Goal: Information Seeking & Learning: Learn about a topic

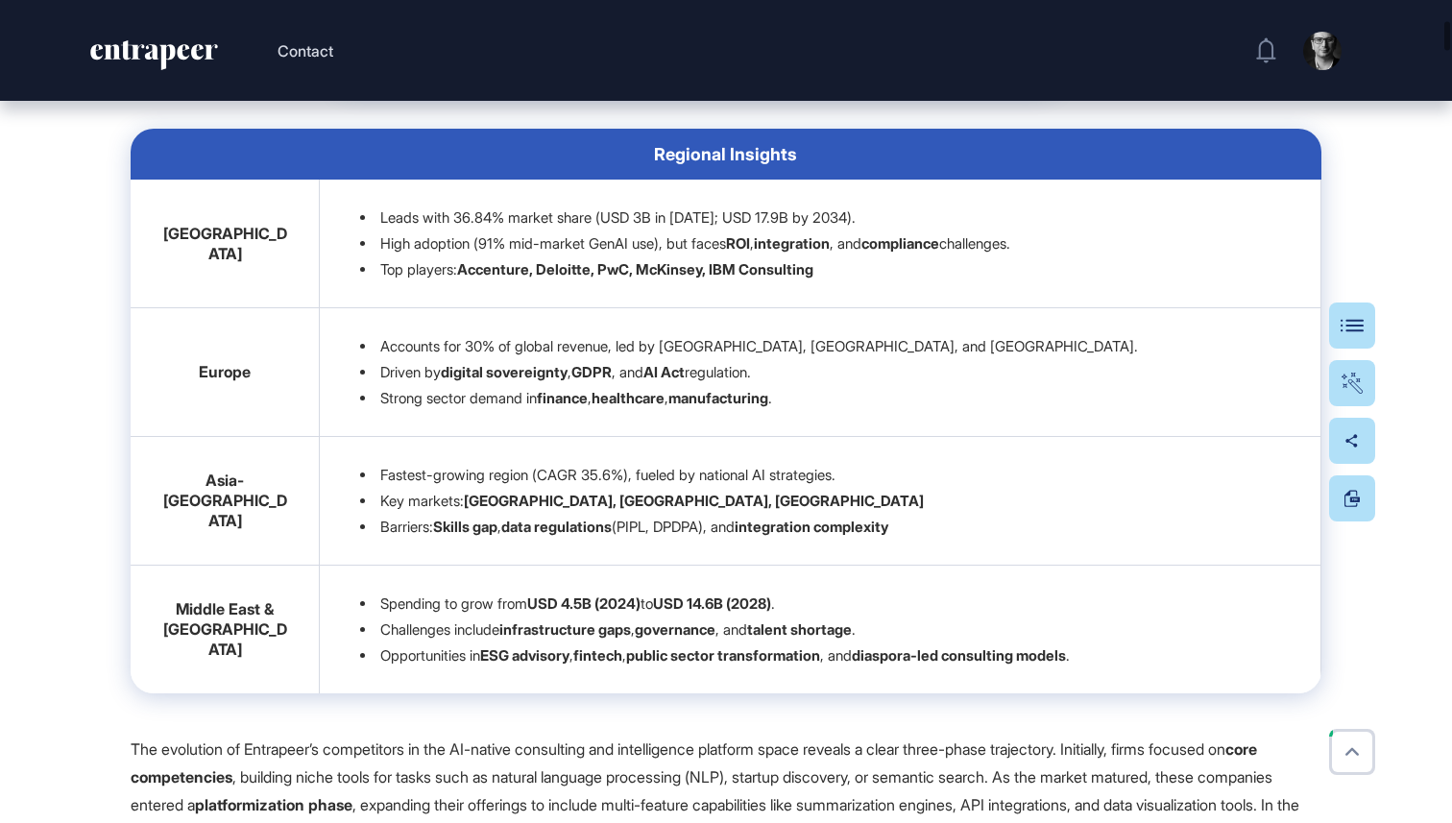
scroll to position [2171, 0]
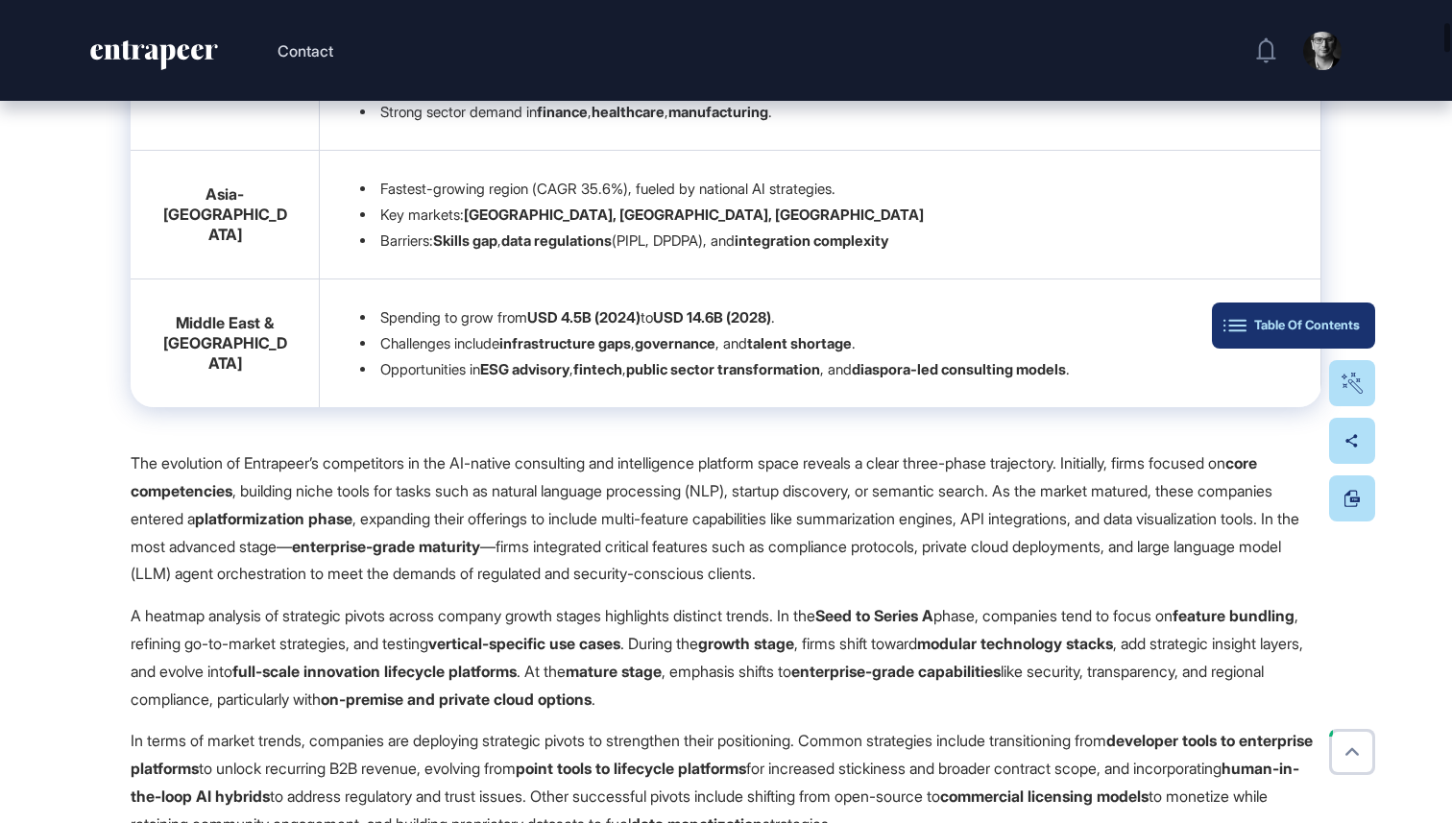
click at [1362, 323] on button "Table Of Contents" at bounding box center [1293, 326] width 163 height 46
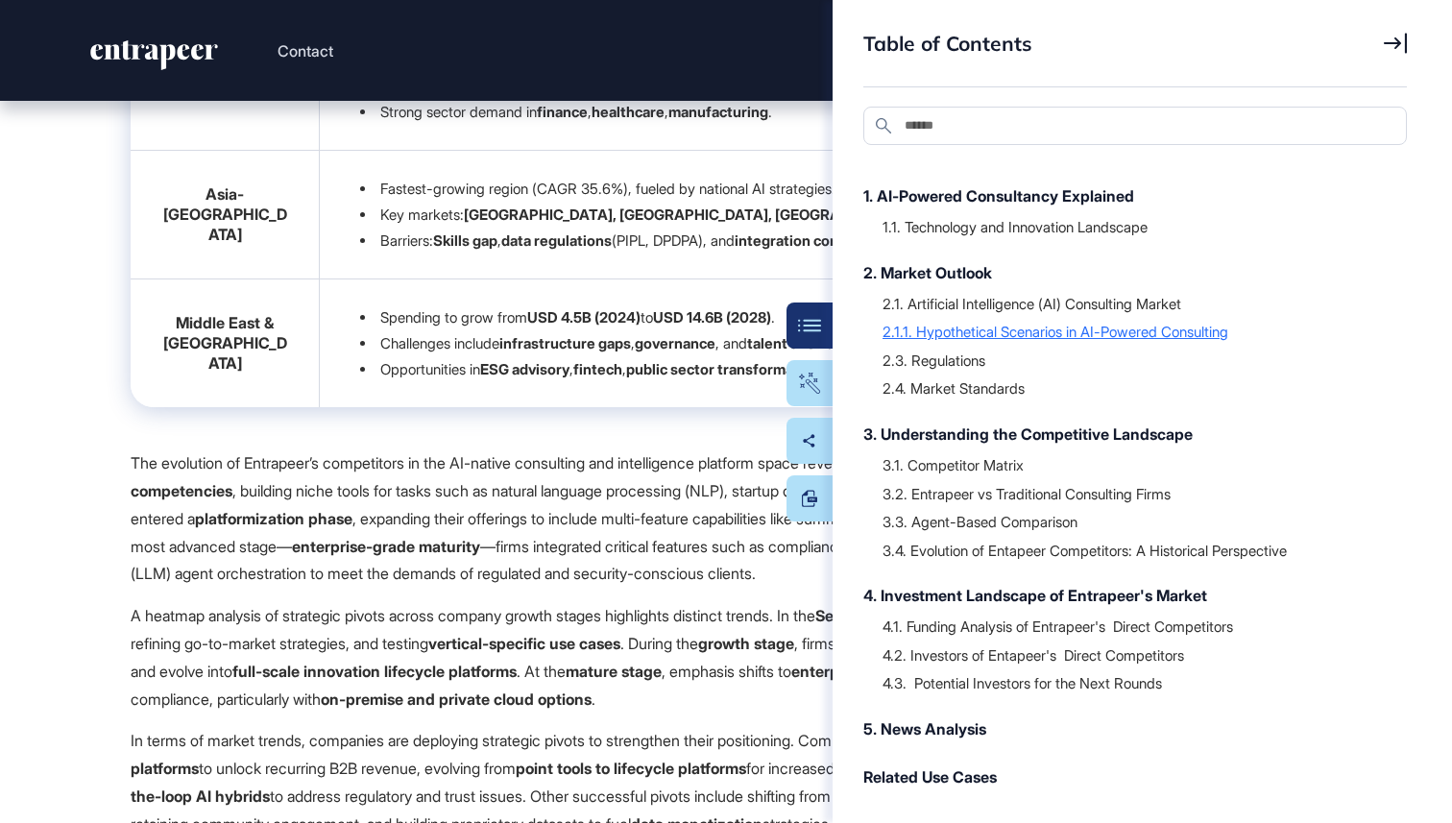
scroll to position [164, 0]
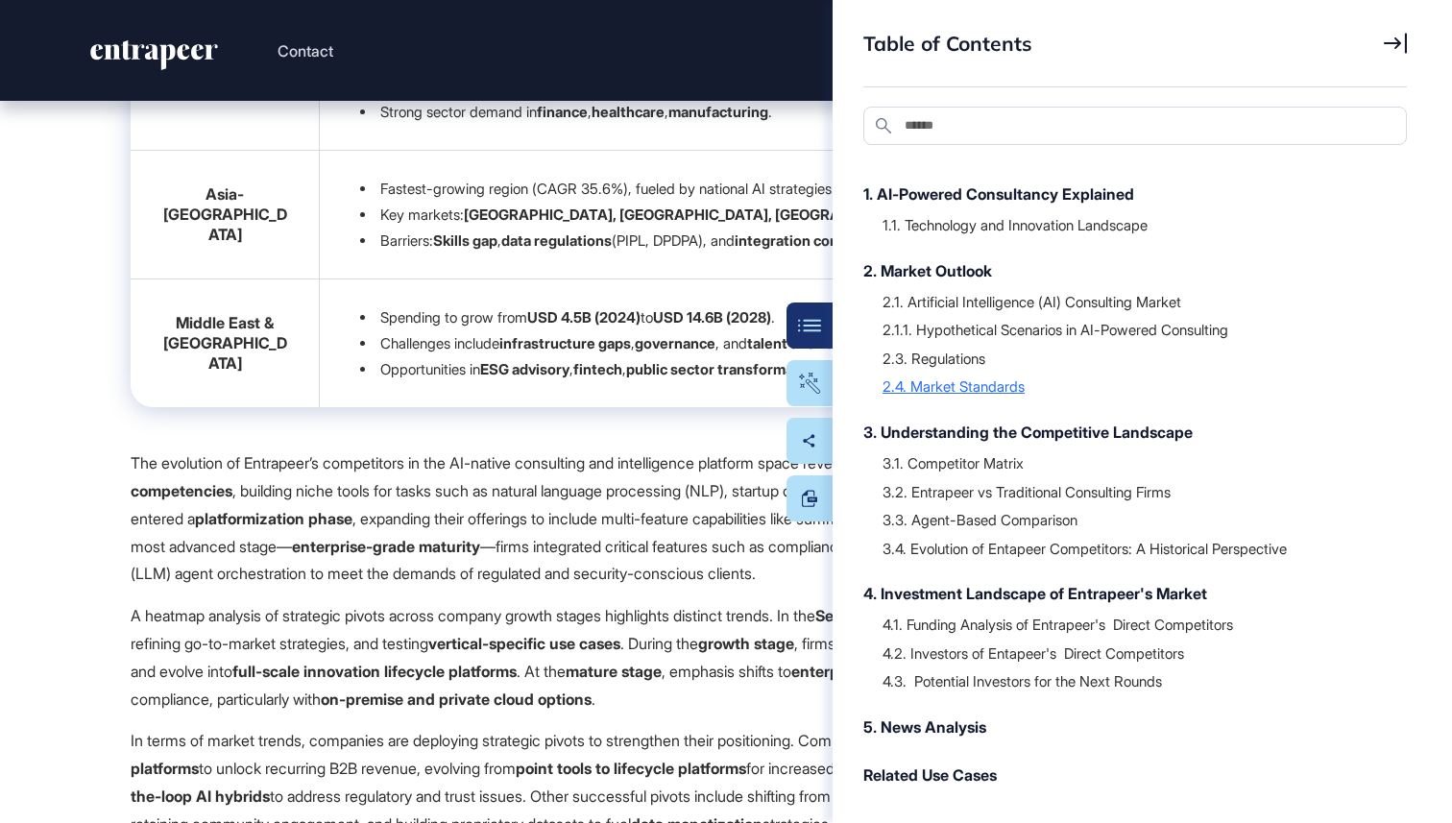
click at [1002, 392] on div "2.4. Market Standards" at bounding box center [1135, 385] width 505 height 19
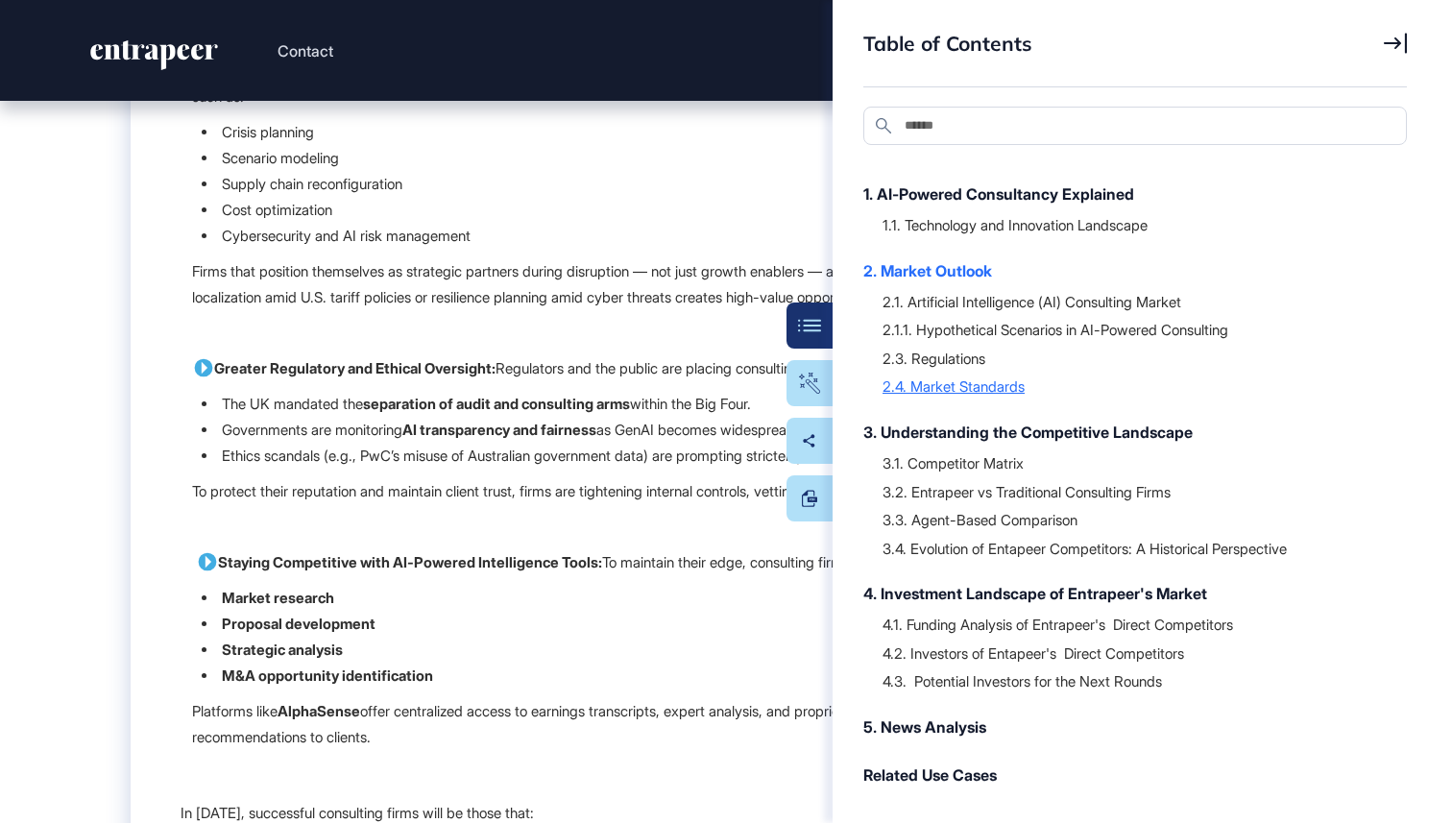
scroll to position [40313, 0]
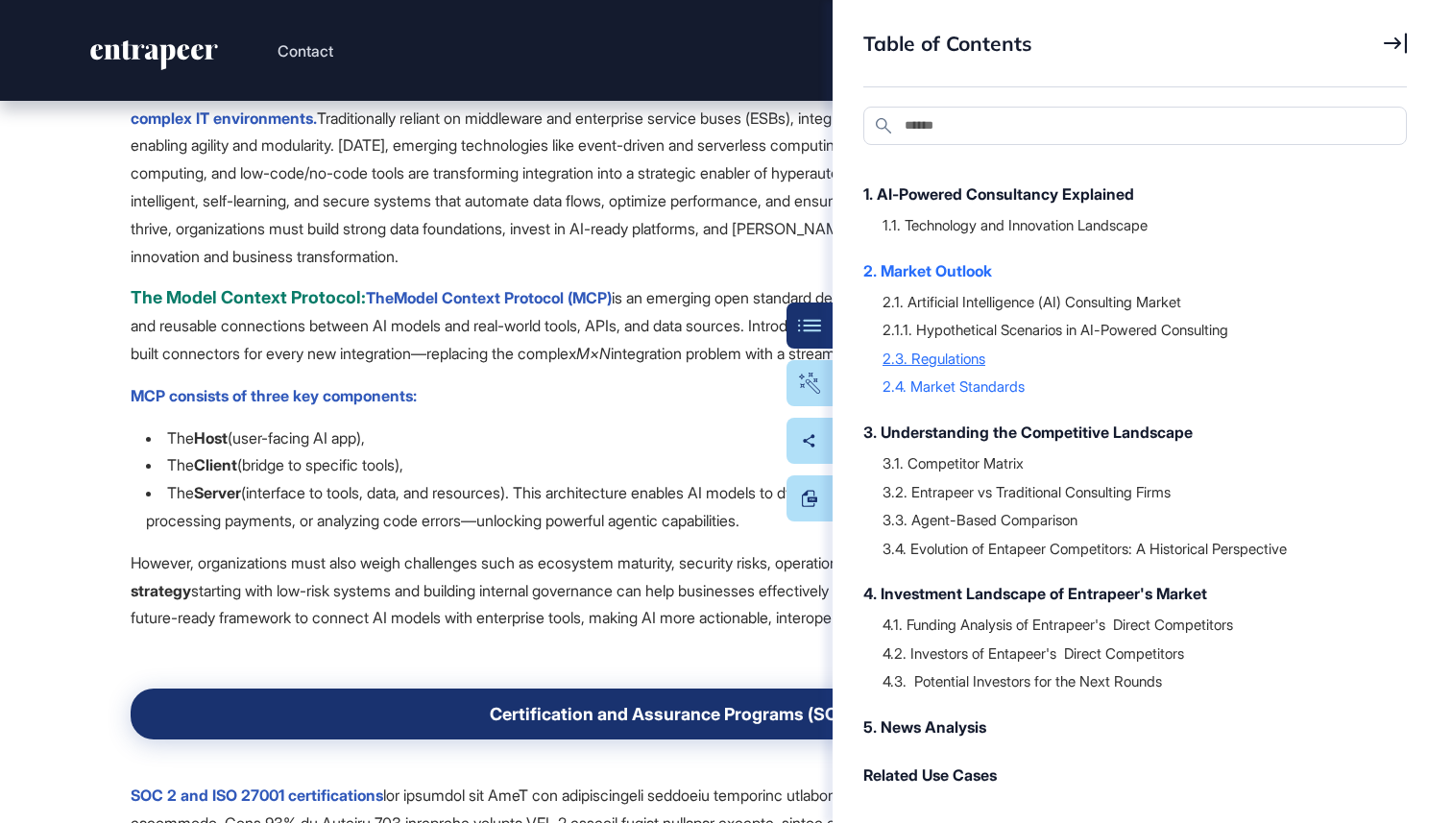
click at [1005, 358] on div "2.3. Regulations" at bounding box center [1135, 358] width 505 height 19
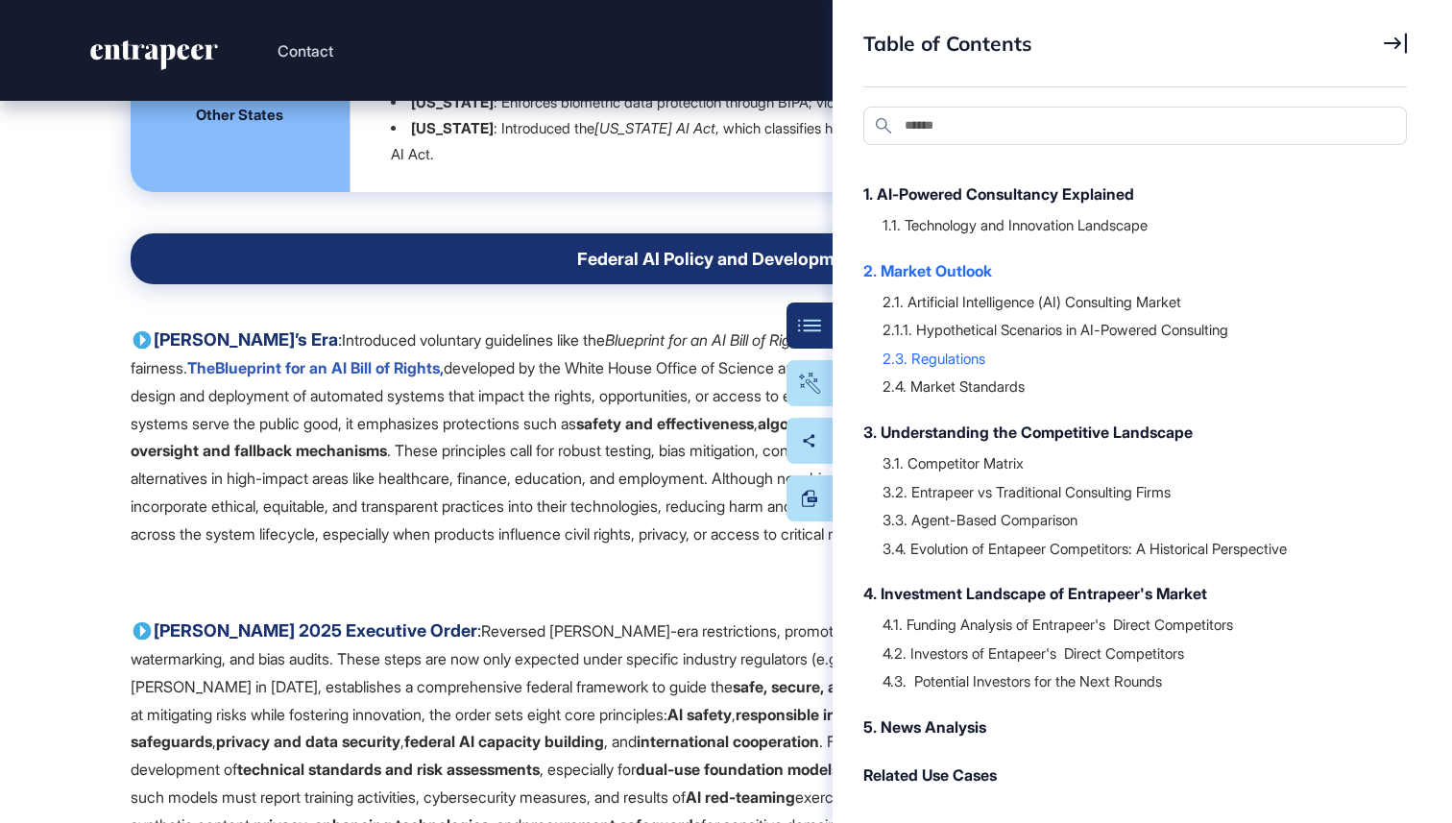
scroll to position [33910, 0]
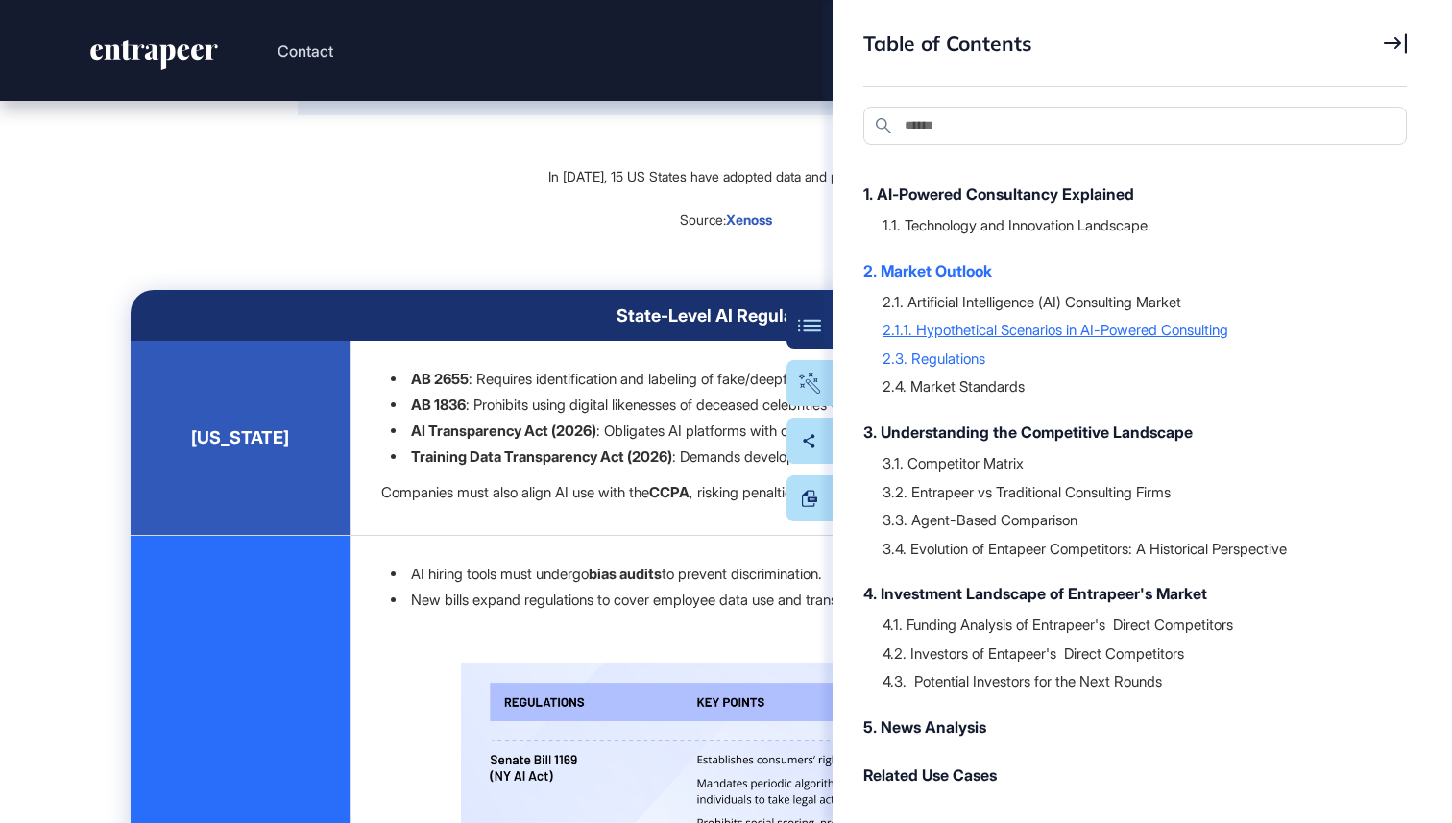
click at [1012, 322] on div "2.1.1. Hypothetical Scenarios in AI-Powered Consulting" at bounding box center [1135, 329] width 505 height 19
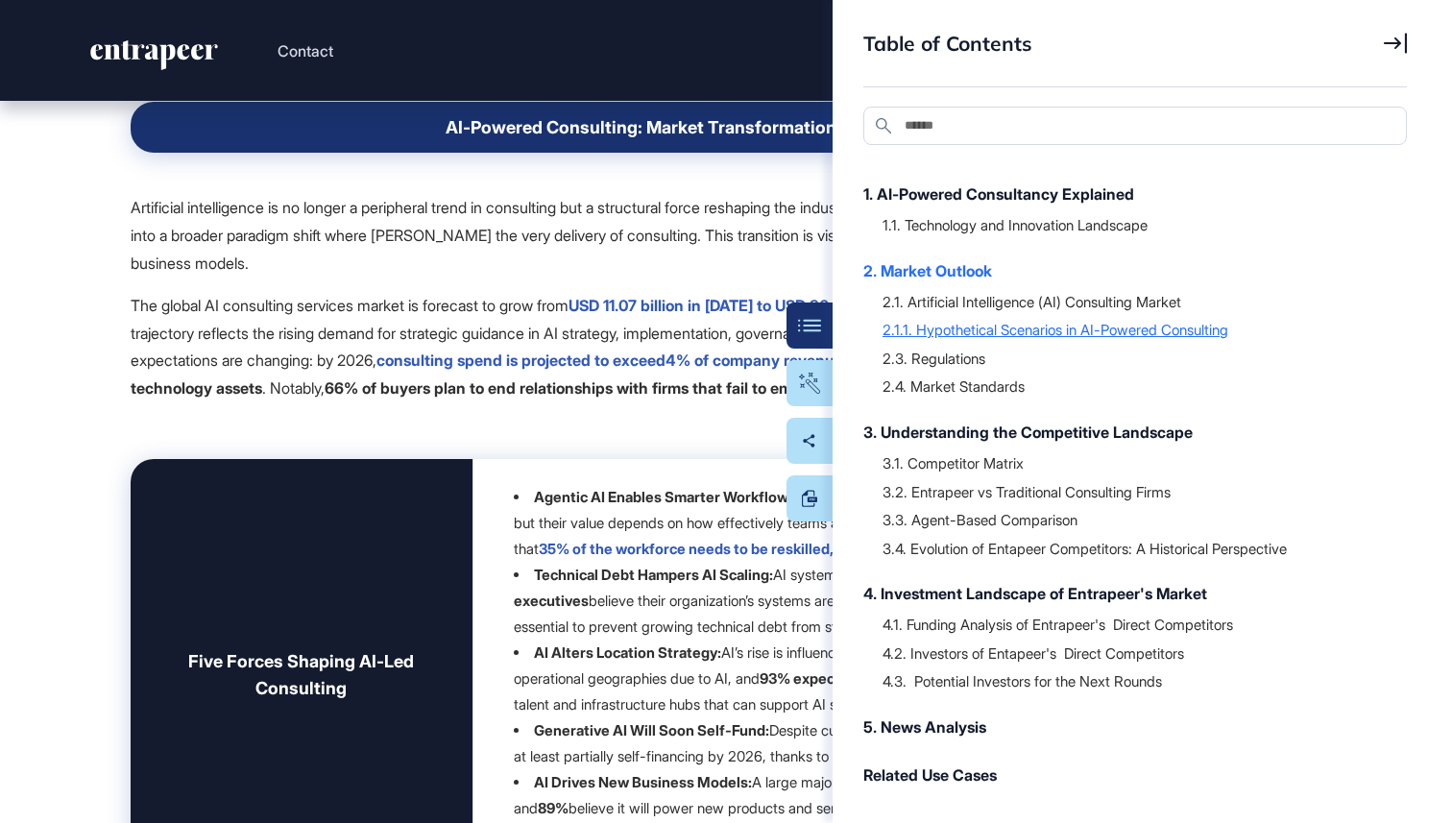
scroll to position [27722, 0]
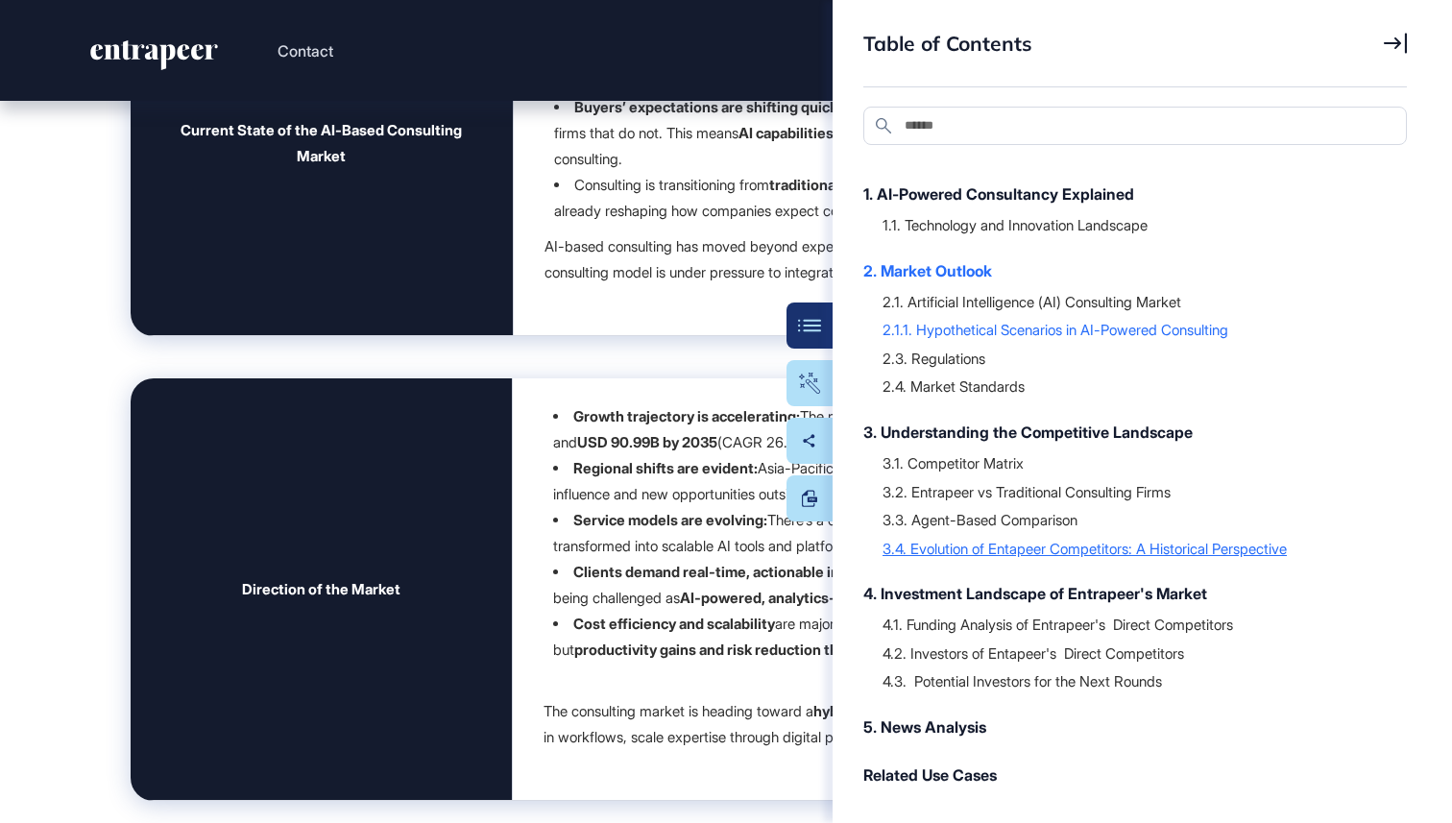
click at [1028, 545] on div "3.4. Evolution of Entapeer Competitors: A Historical Perspective" at bounding box center [1135, 548] width 505 height 19
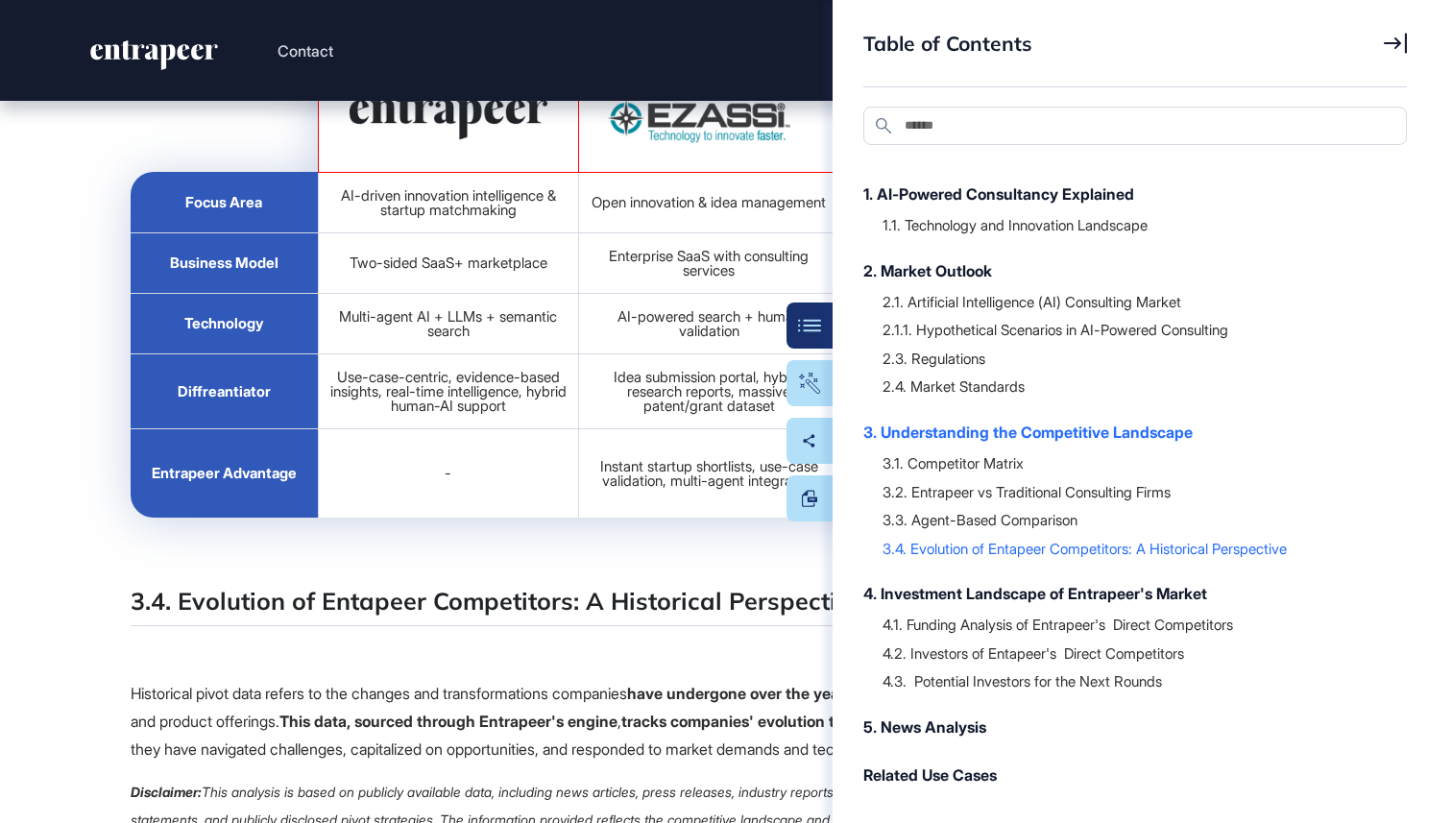
scroll to position [59975, 0]
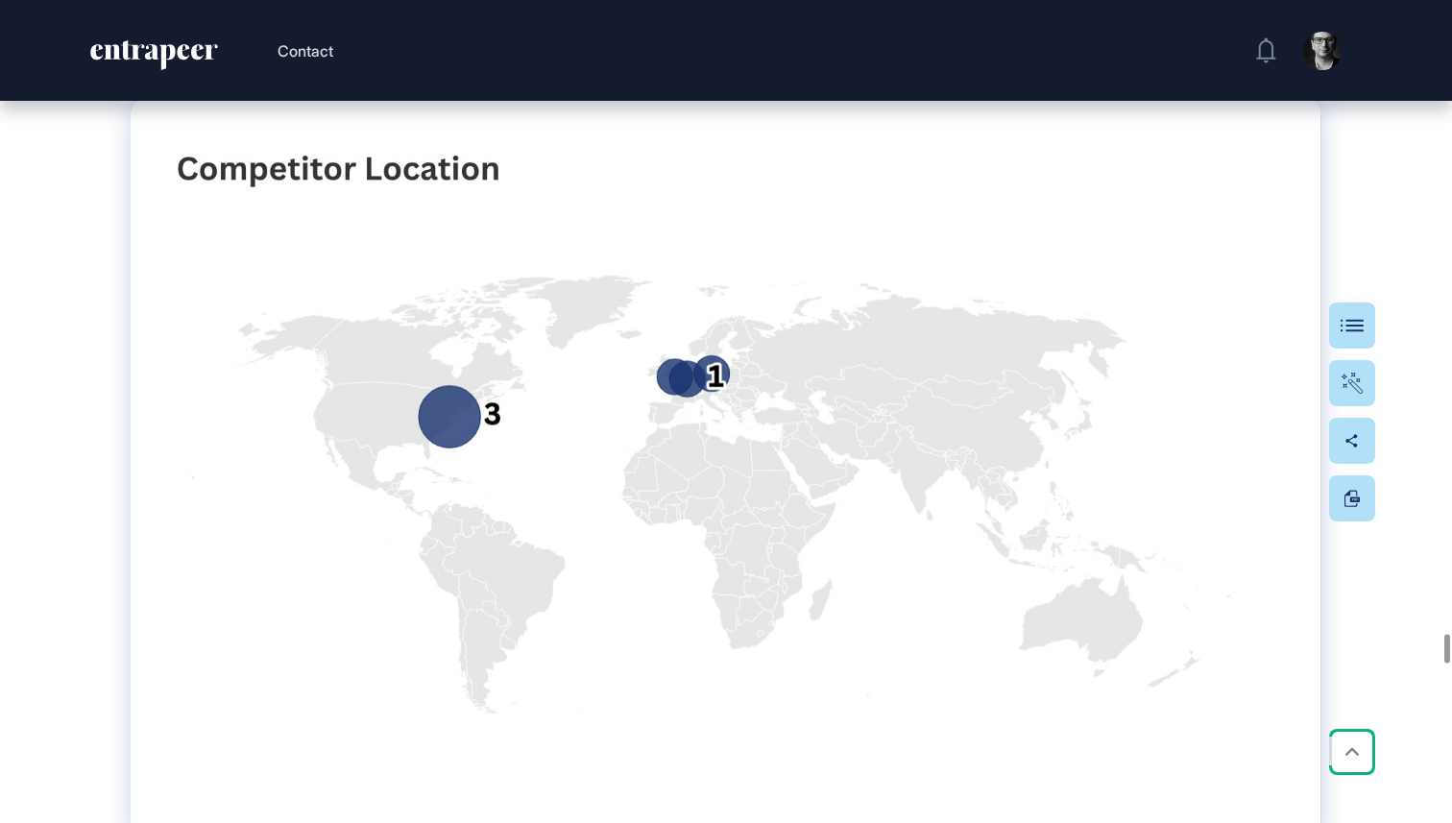
scroll to position [65160, 0]
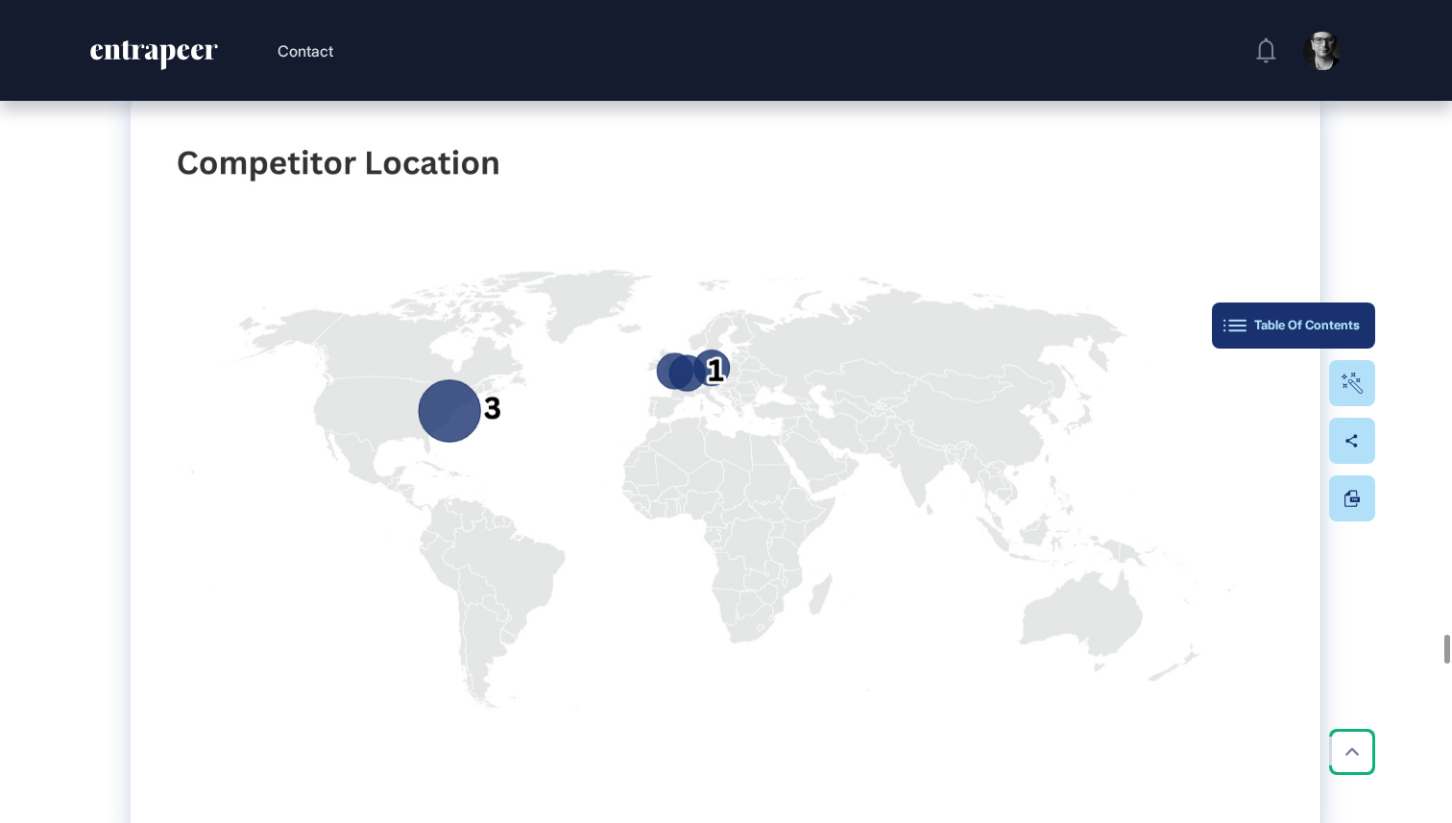
click at [1348, 323] on div "Table Of Contents" at bounding box center [1293, 325] width 133 height 15
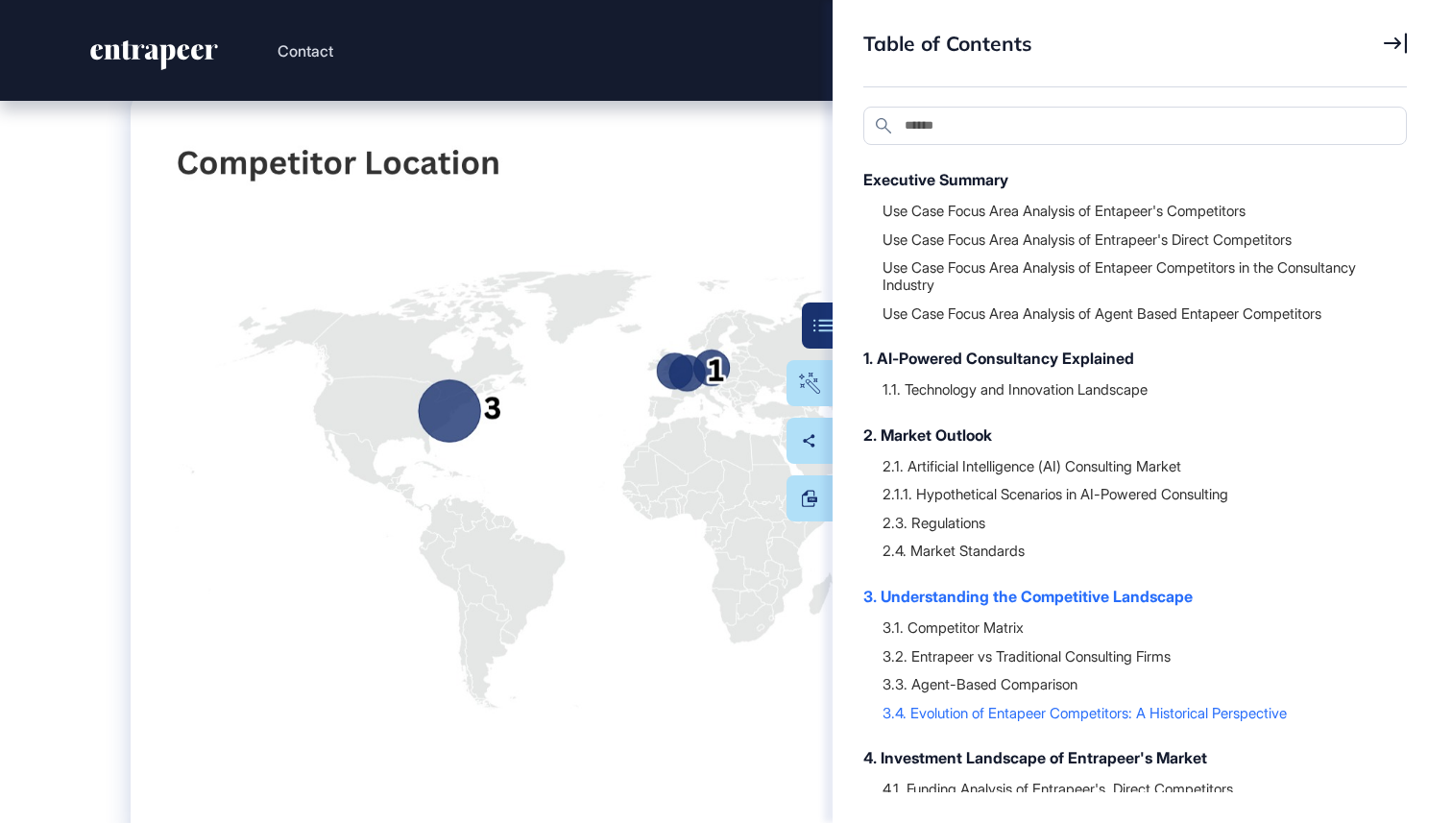
scroll to position [216, 0]
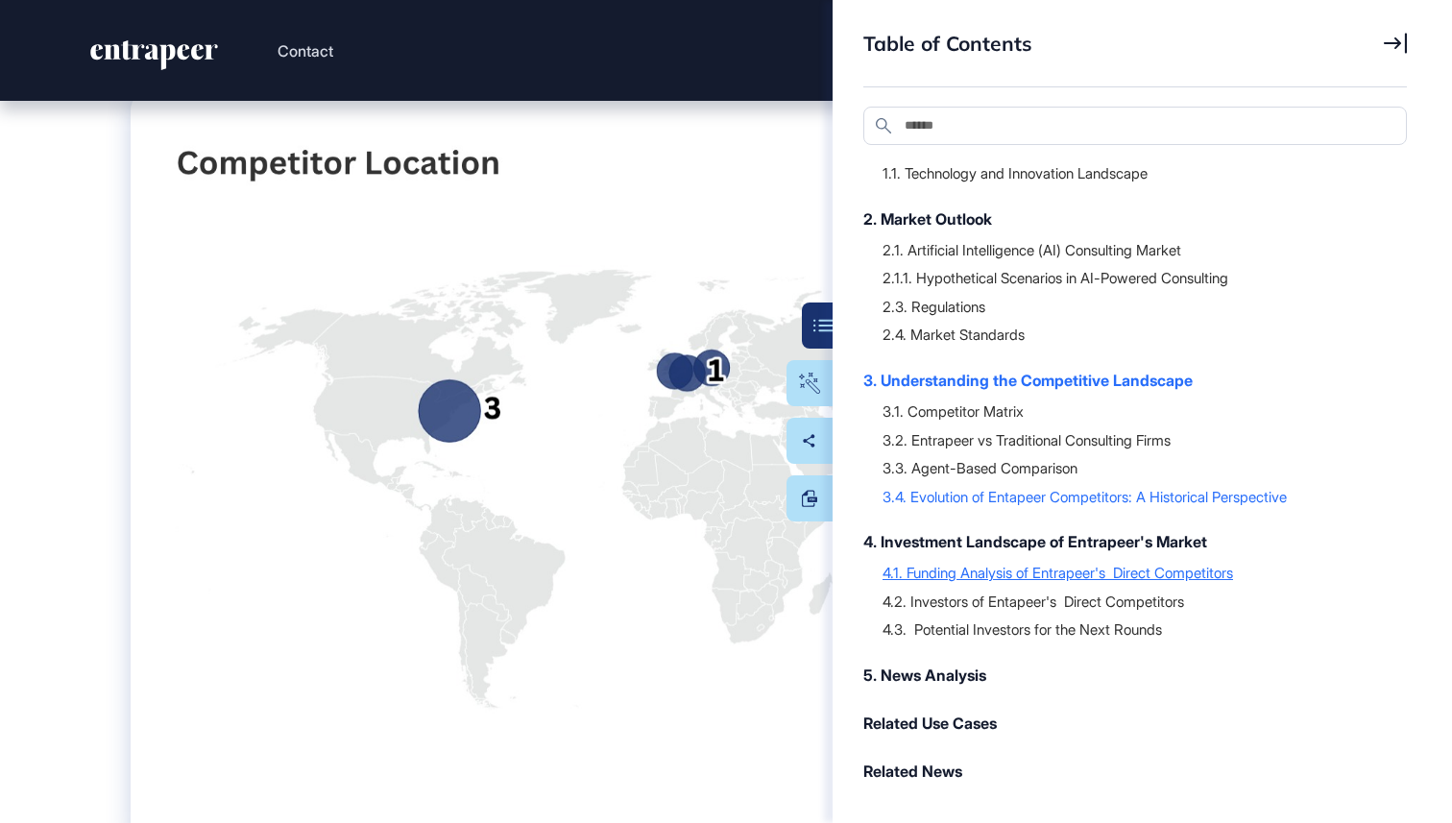
click at [1146, 573] on div "4.1. Funding Analysis of Entrapeer's Direct Competitors" at bounding box center [1135, 572] width 505 height 19
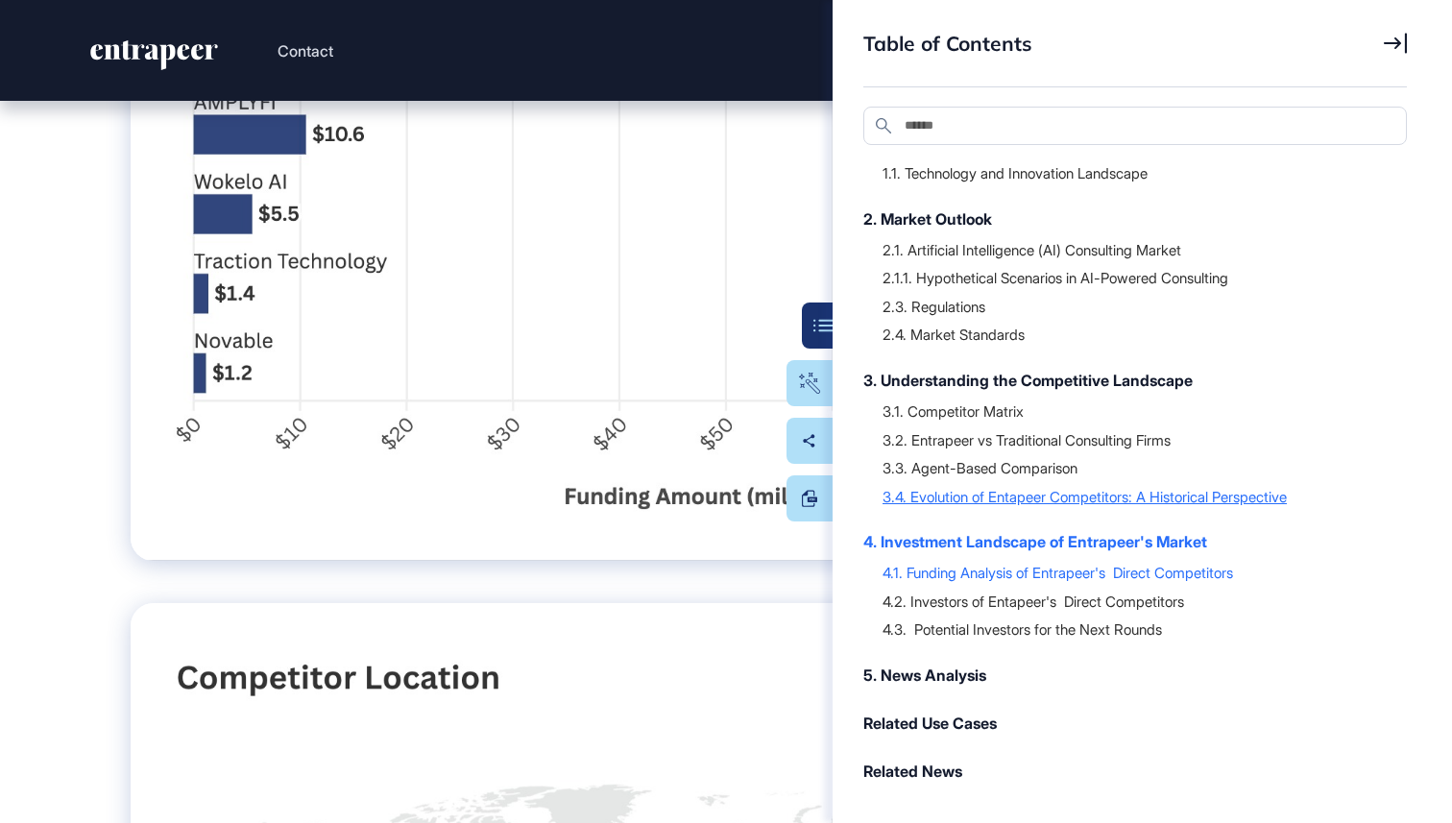
scroll to position [64632, 0]
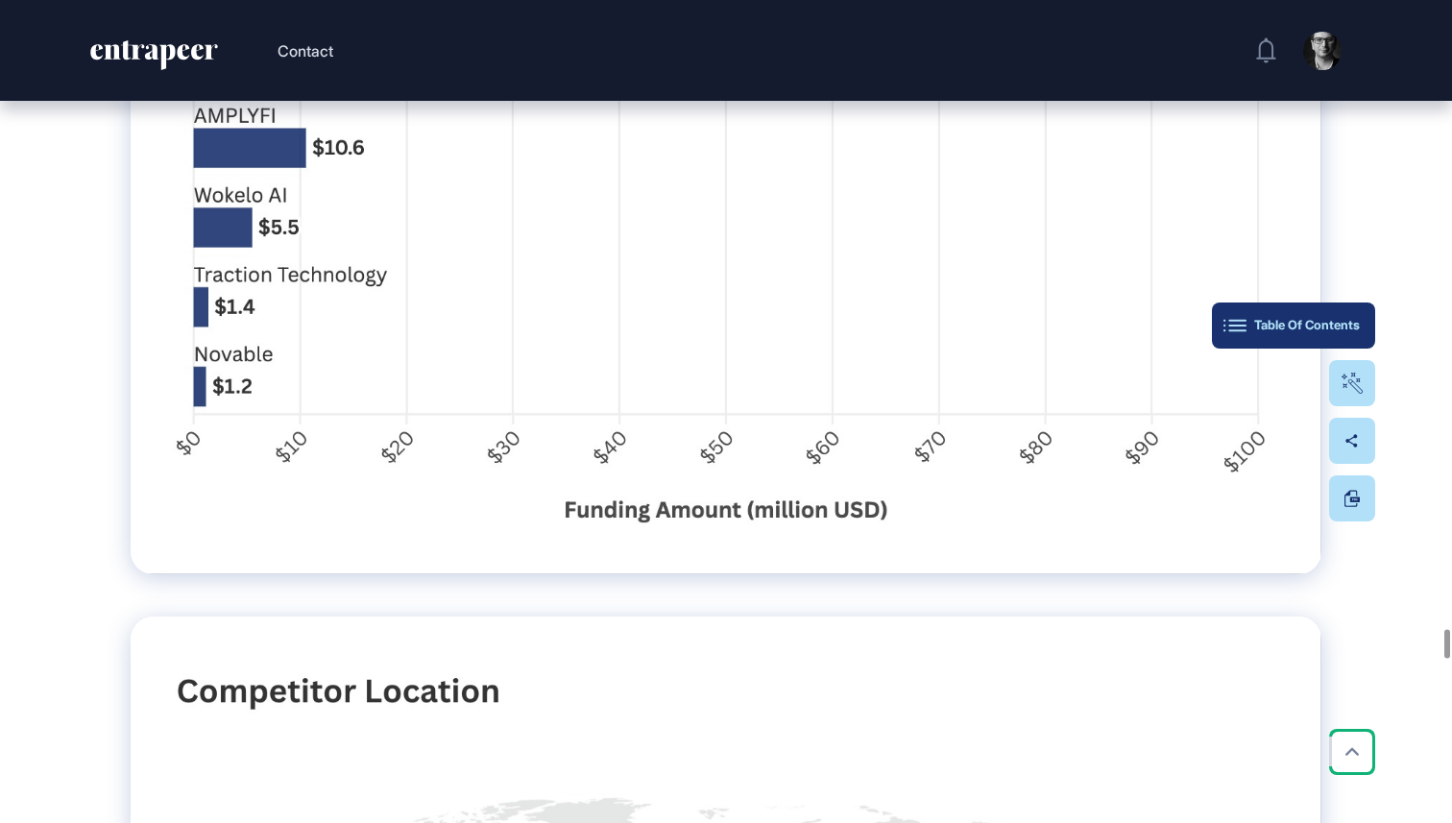
click at [1363, 320] on button "Table Of Contents" at bounding box center [1293, 326] width 163 height 46
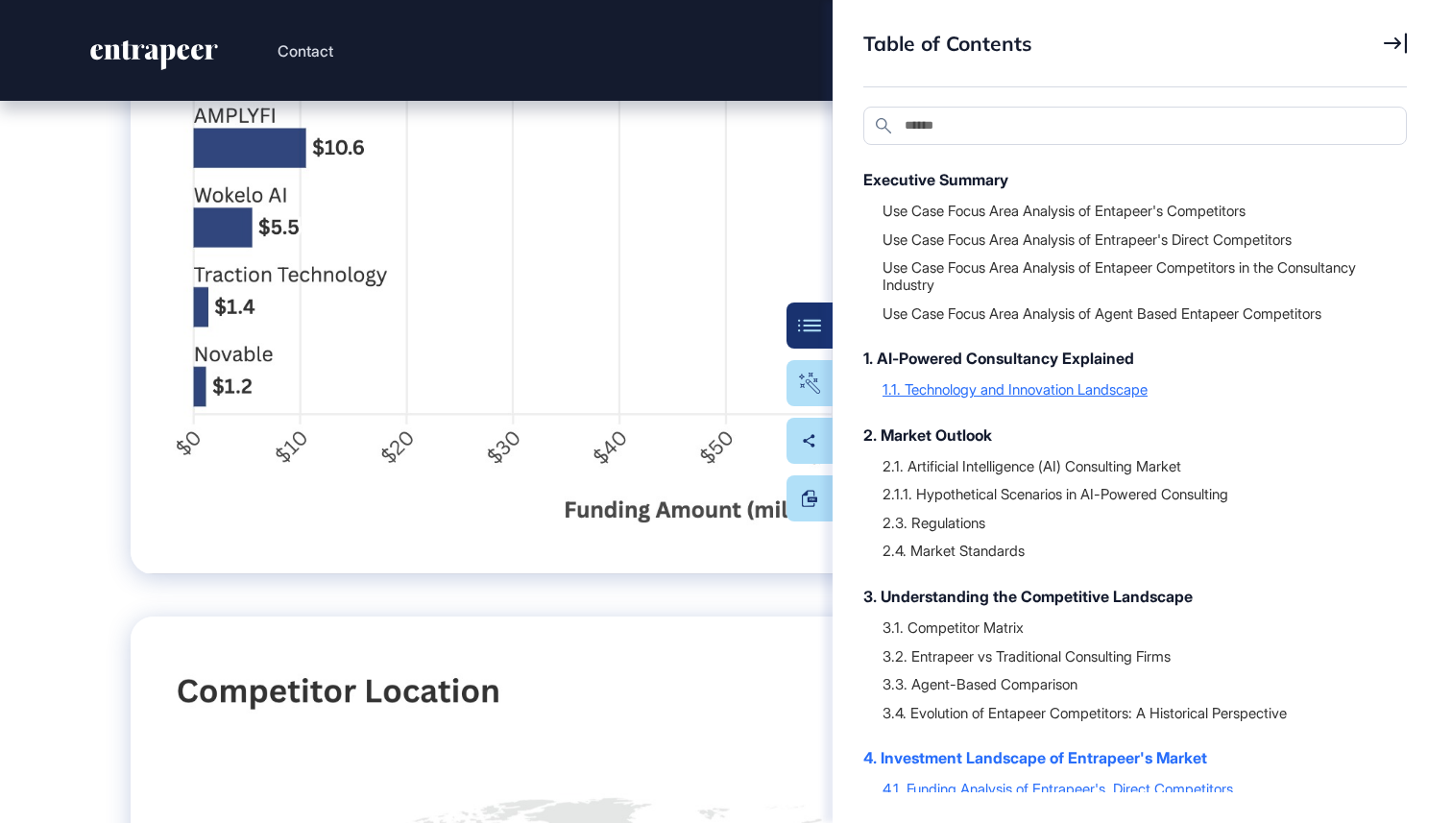
click at [964, 390] on div "1.1. Technology and Innovation Landscape" at bounding box center [1135, 388] width 505 height 19
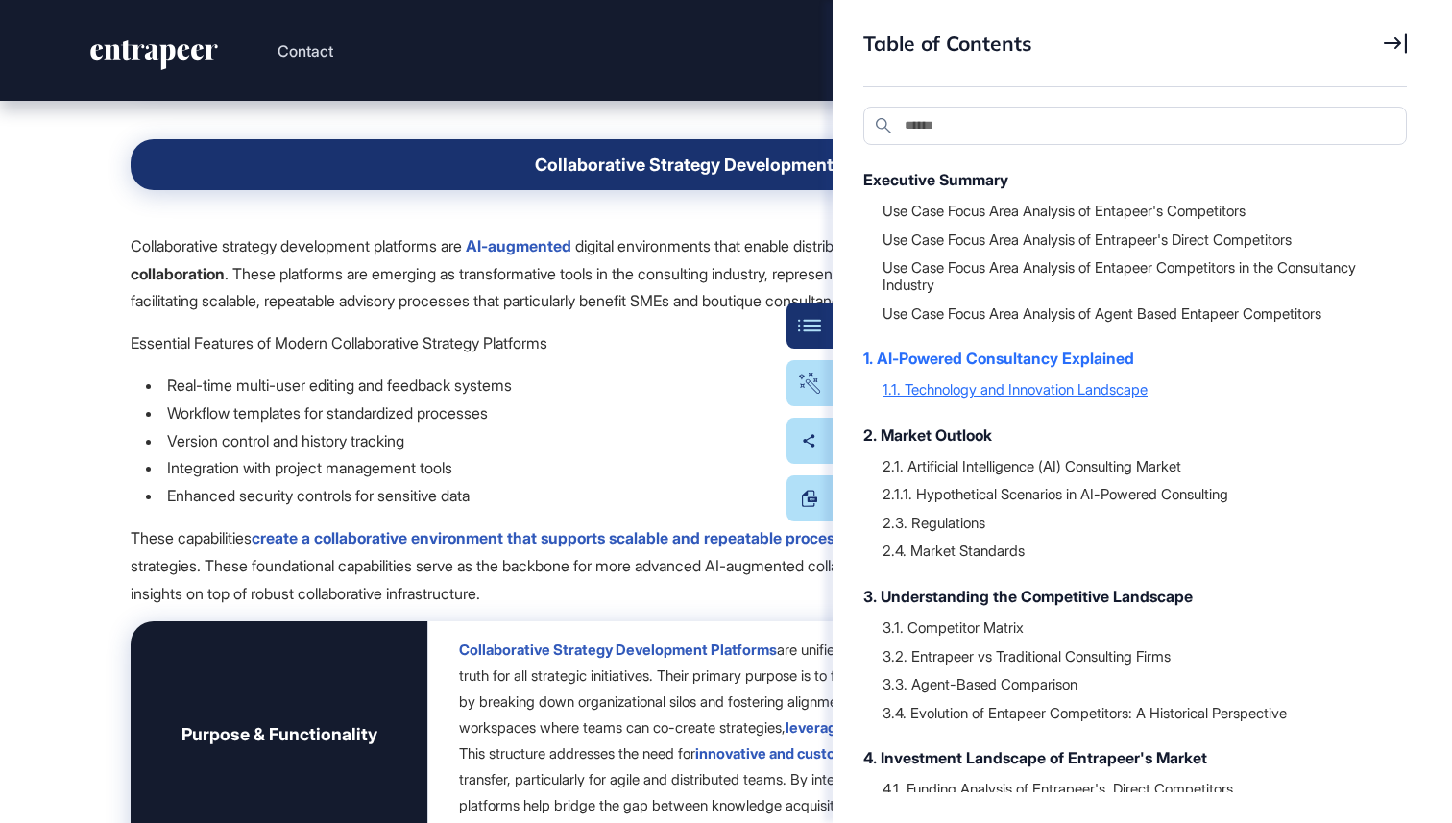
scroll to position [11635, 0]
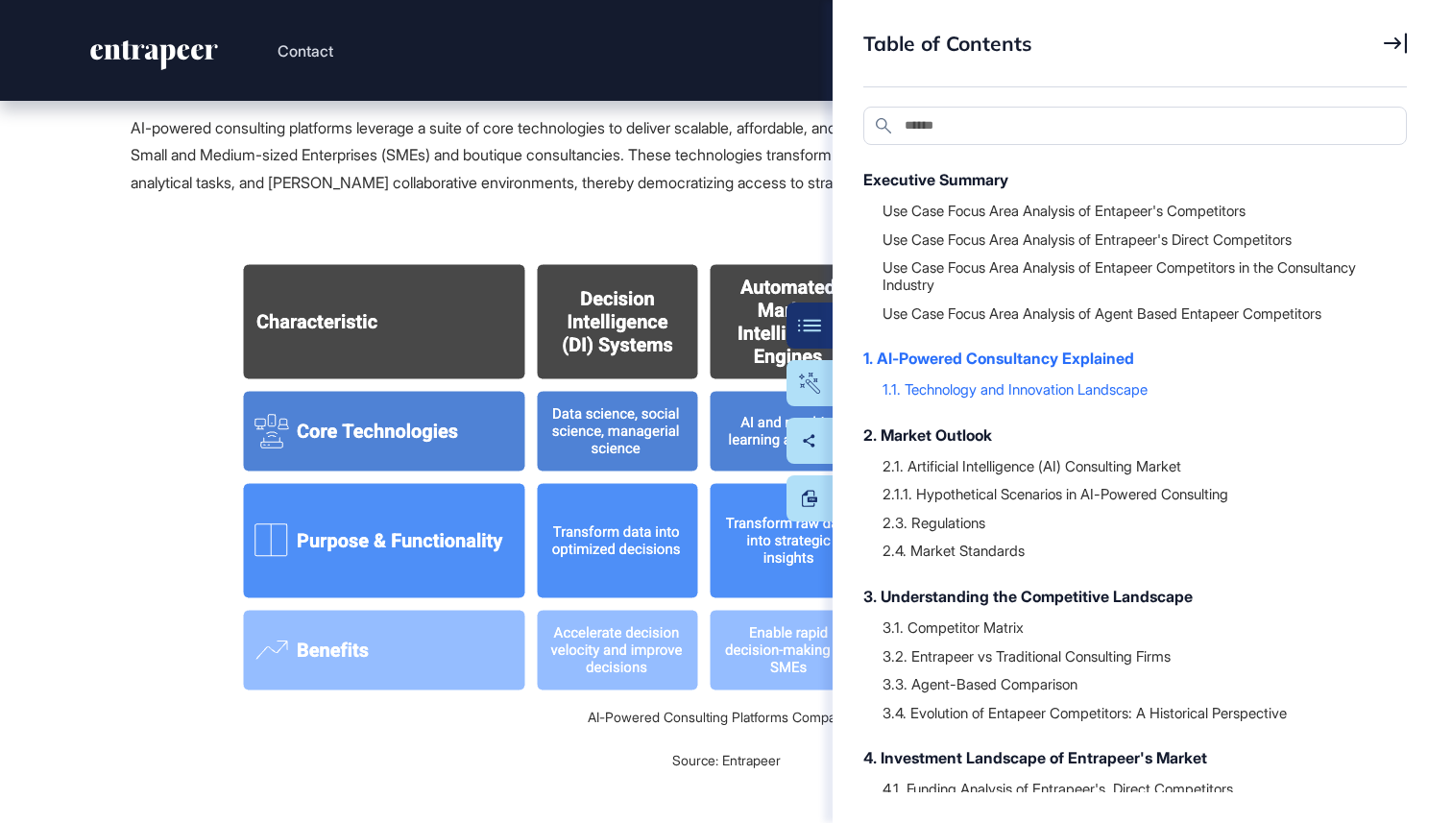
click at [672, 239] on p at bounding box center [726, 225] width 1191 height 28
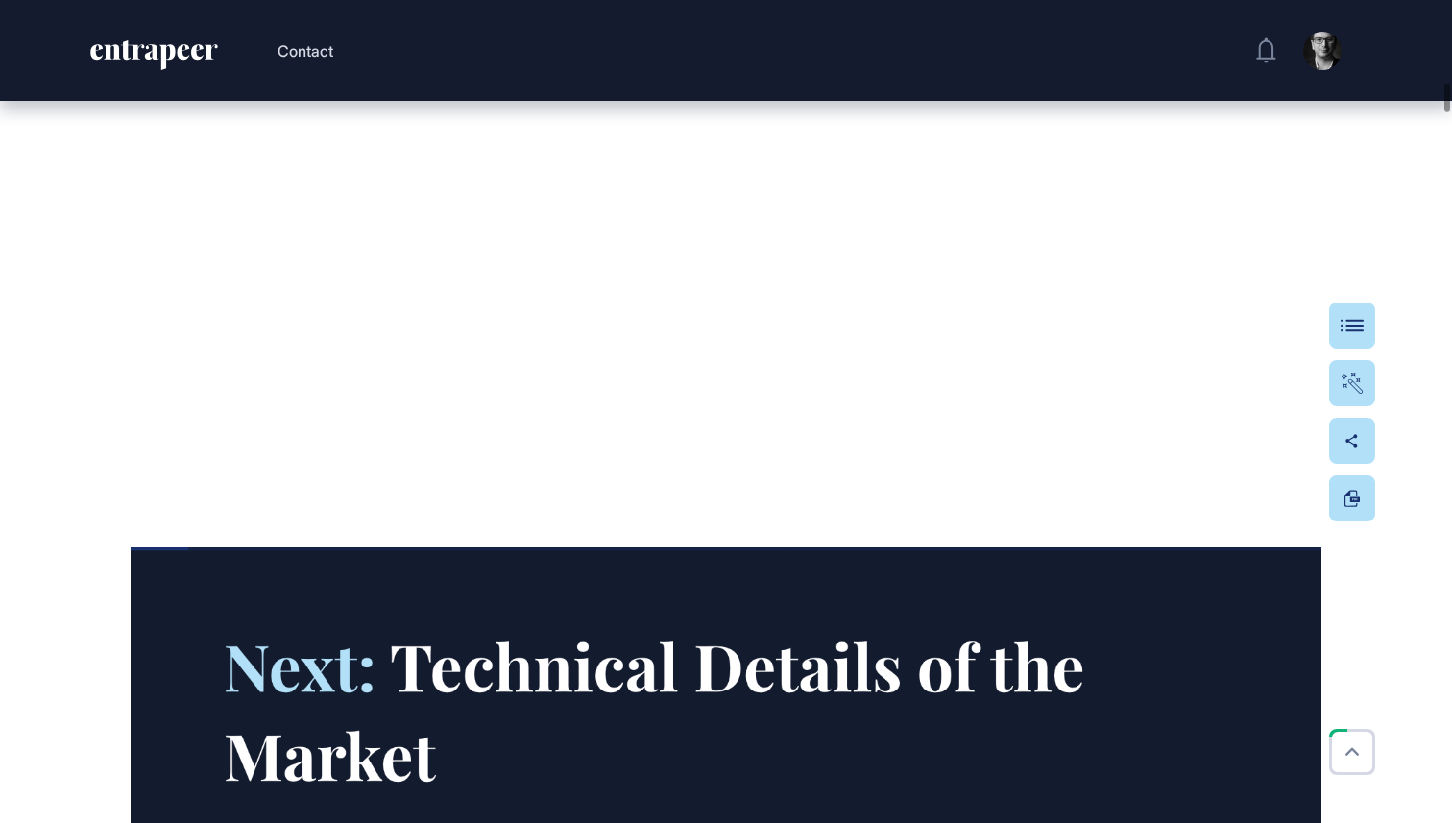
scroll to position [8321, 0]
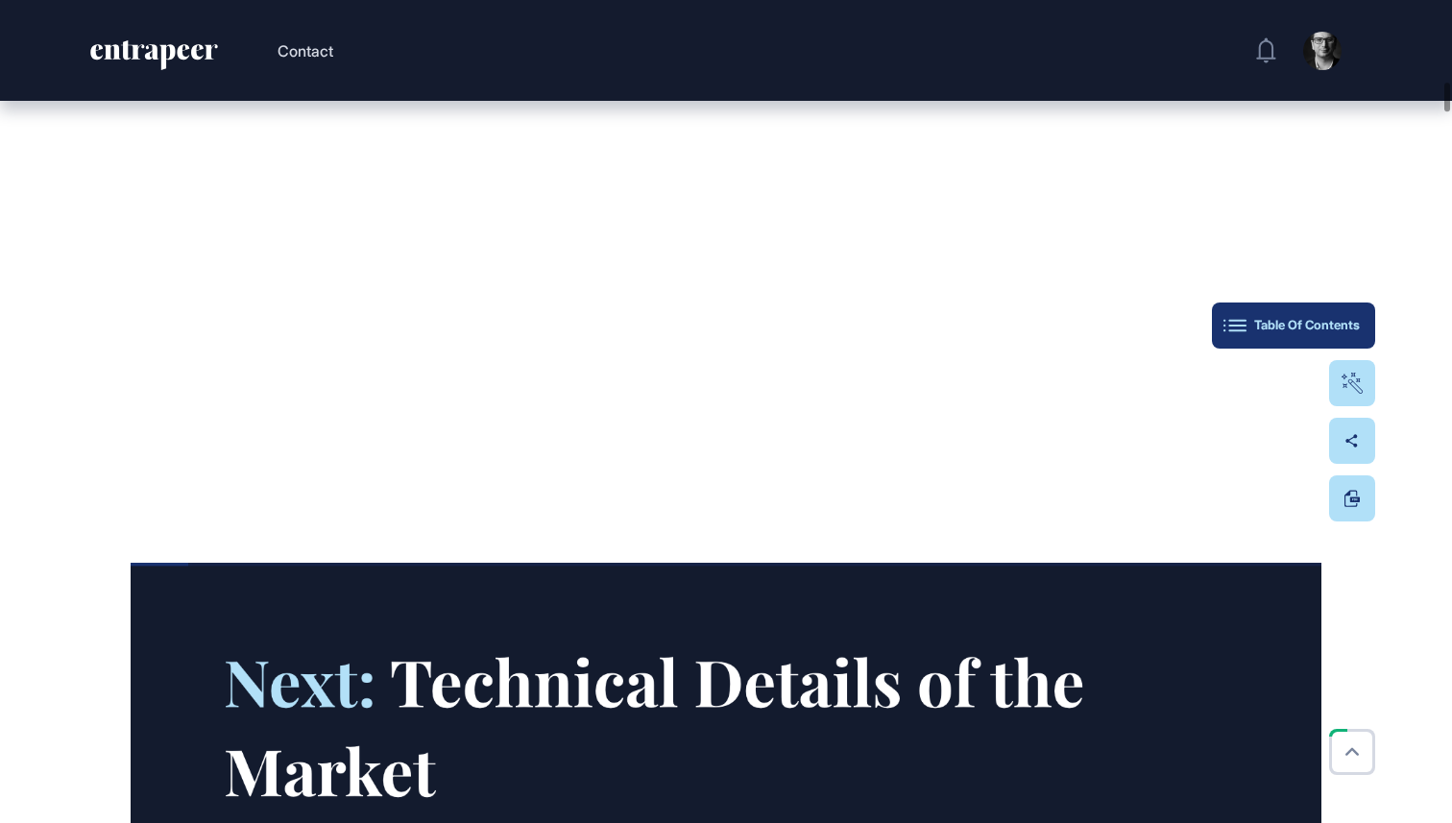
click at [1344, 346] on button "Table Of Contents" at bounding box center [1293, 326] width 163 height 46
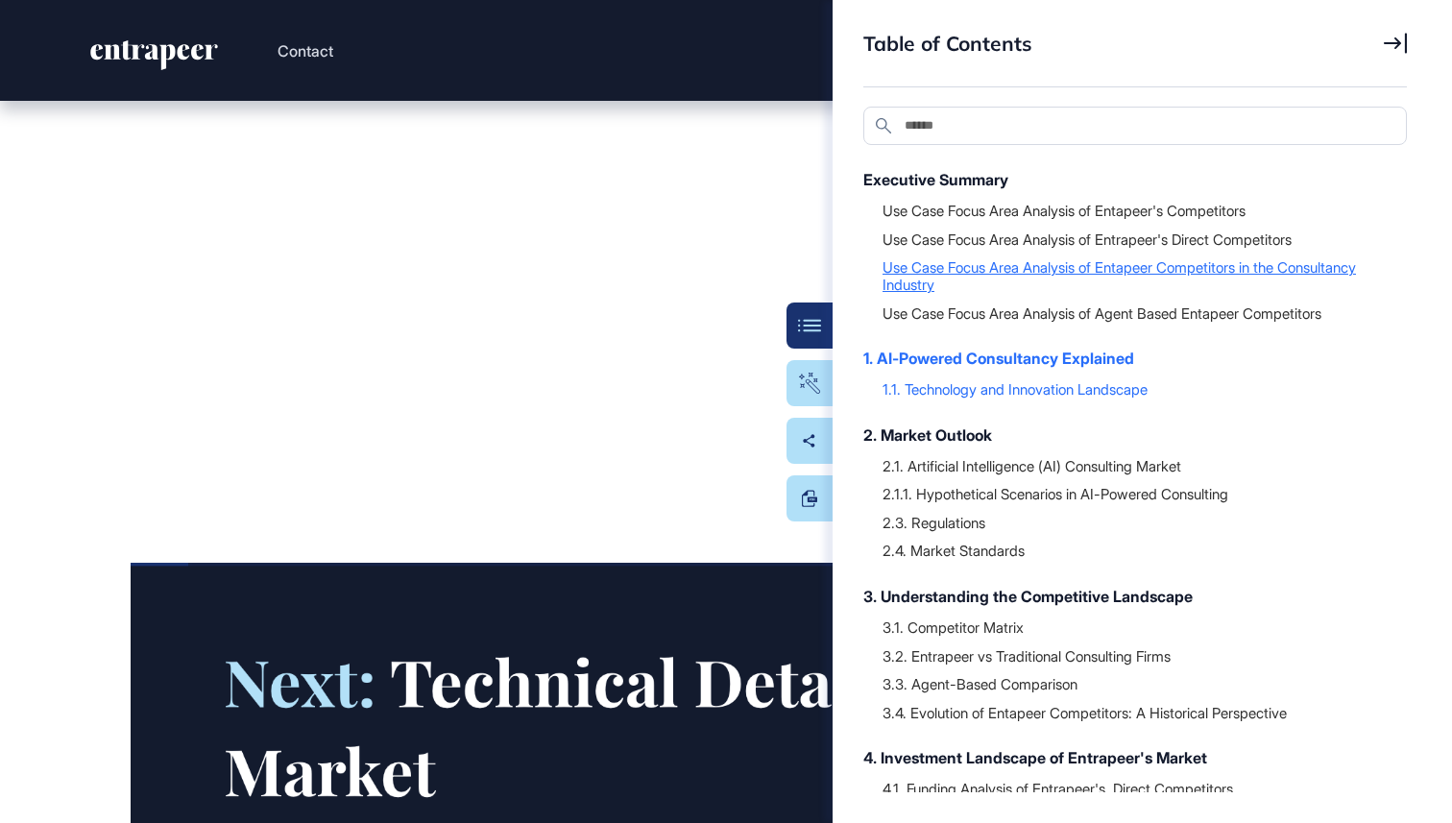
click at [975, 274] on div "Use Case Focus Area Analysis of Entapeer Competitors in the Consultancy Industry" at bounding box center [1135, 275] width 505 height 36
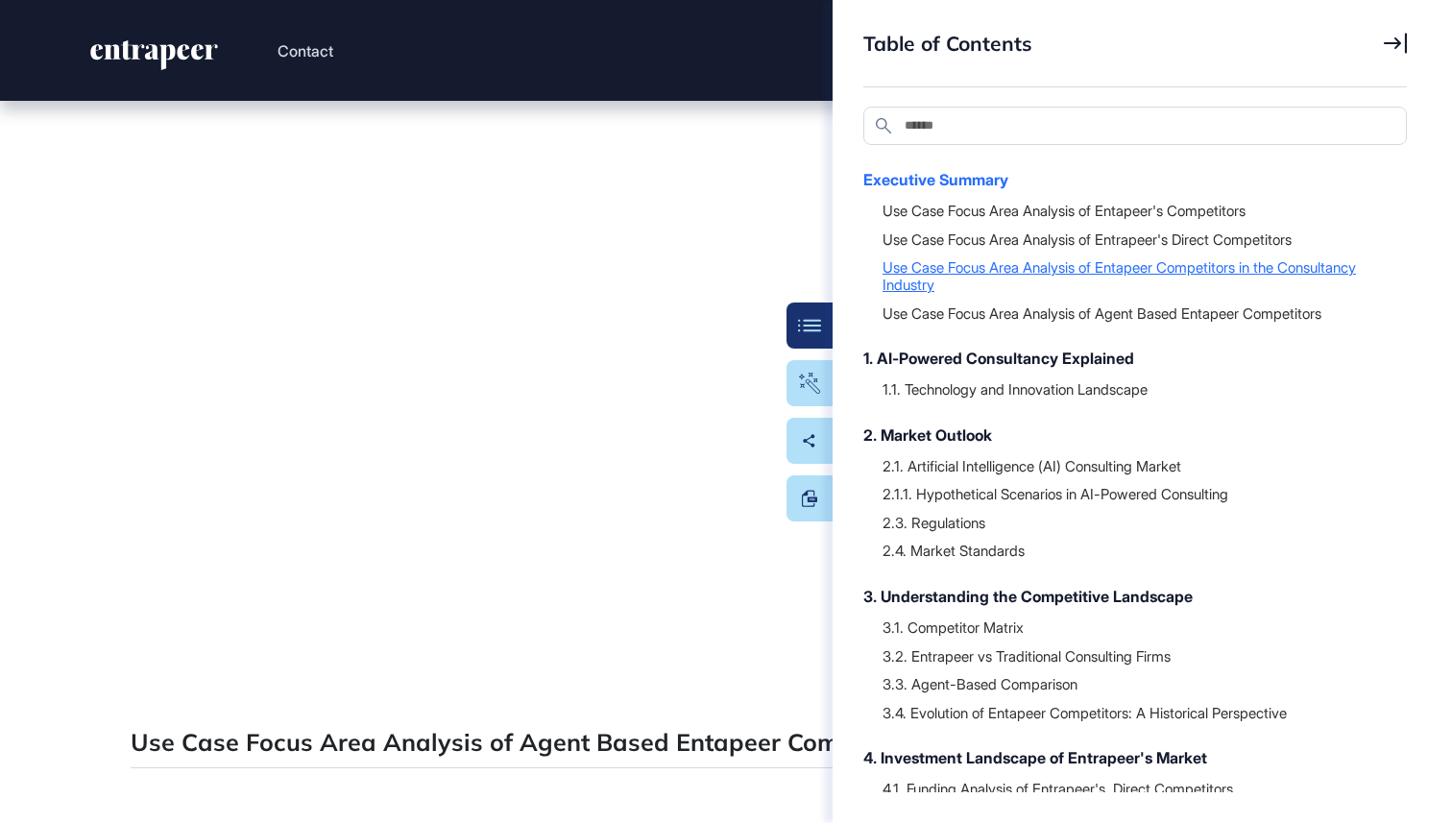
scroll to position [6631, 0]
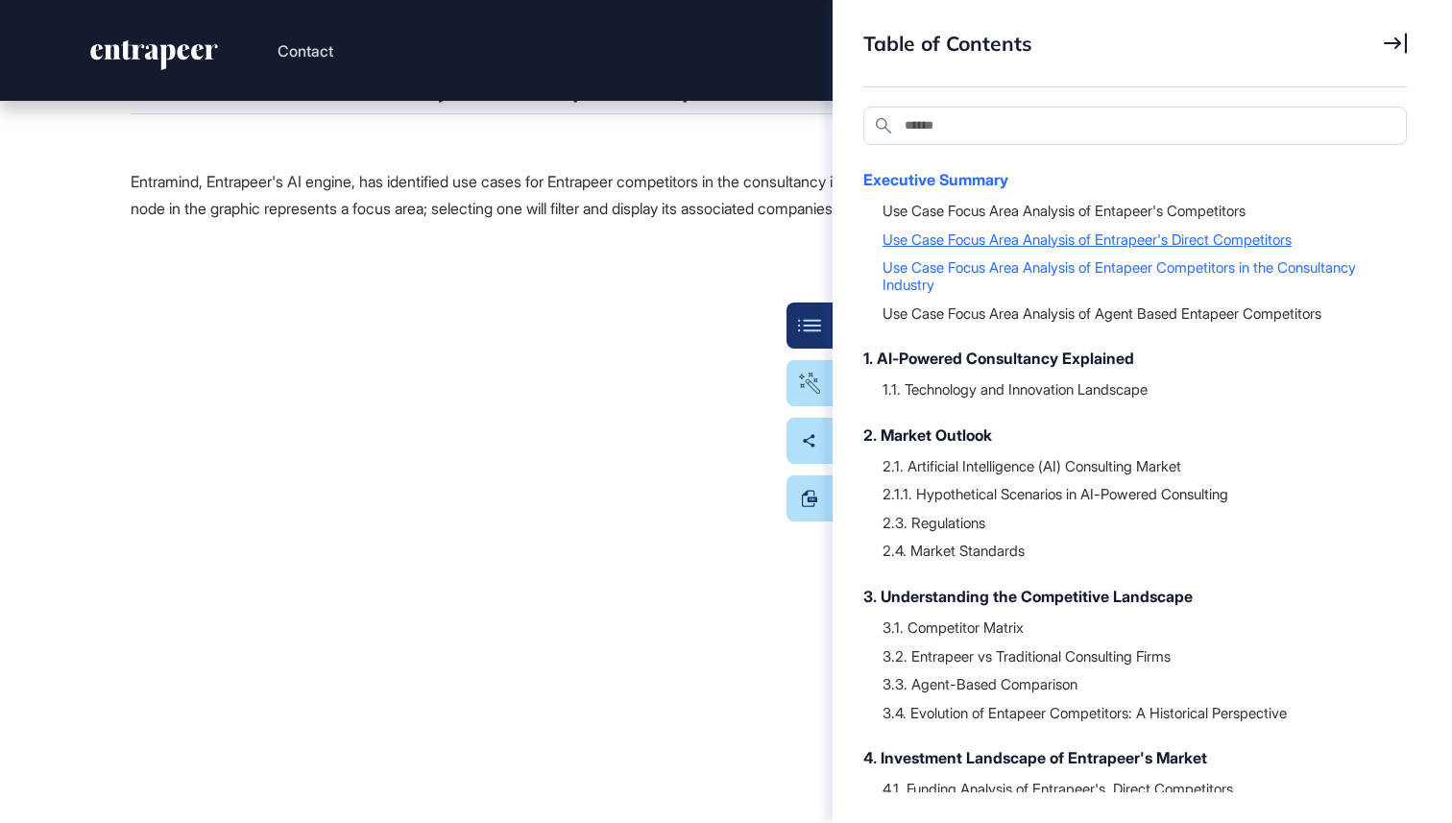
click at [985, 230] on div "Use Case Focus Area Analysis of Entrapeer's Direct Competitors" at bounding box center [1135, 239] width 505 height 19
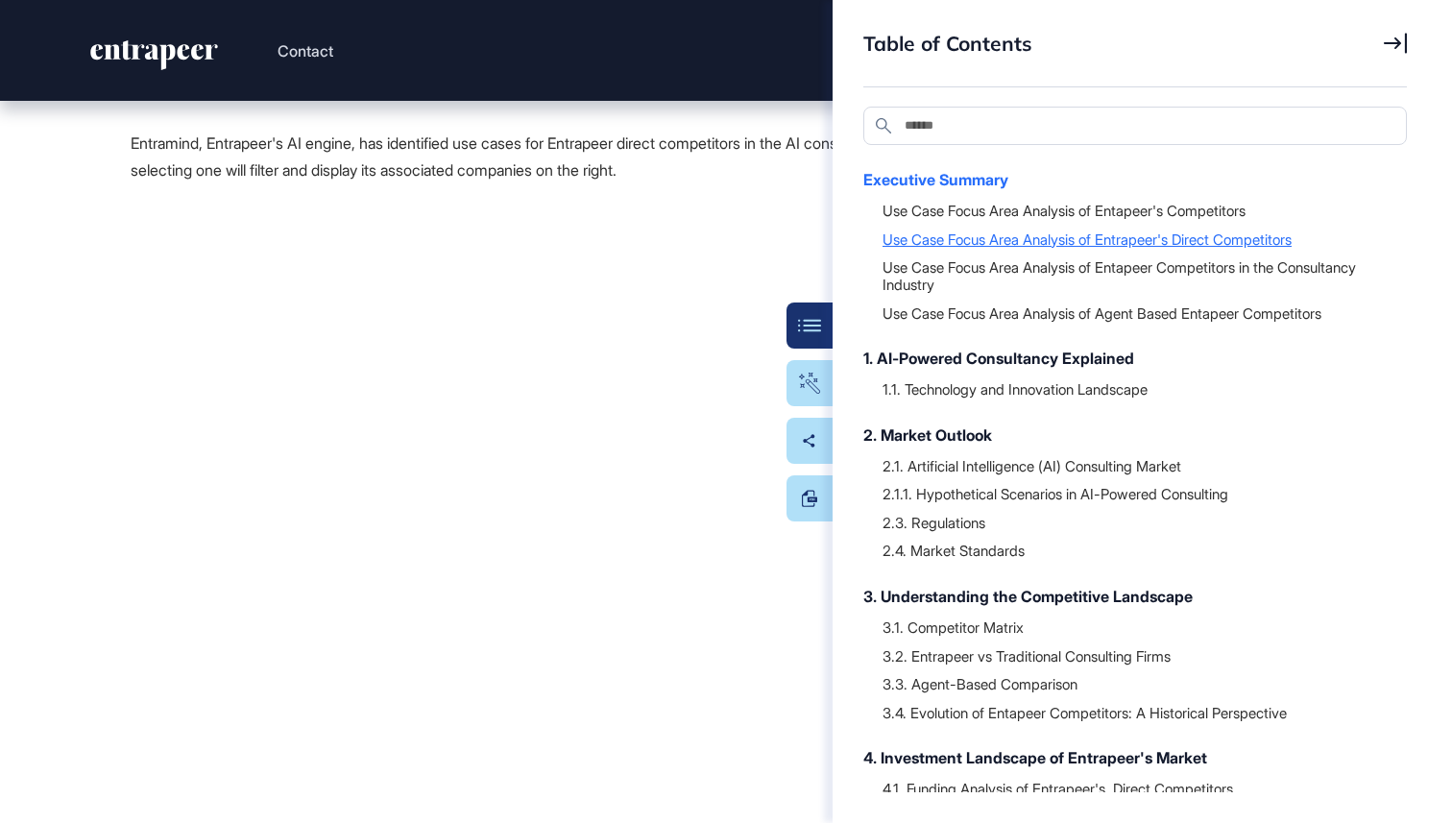
scroll to position [5550, 0]
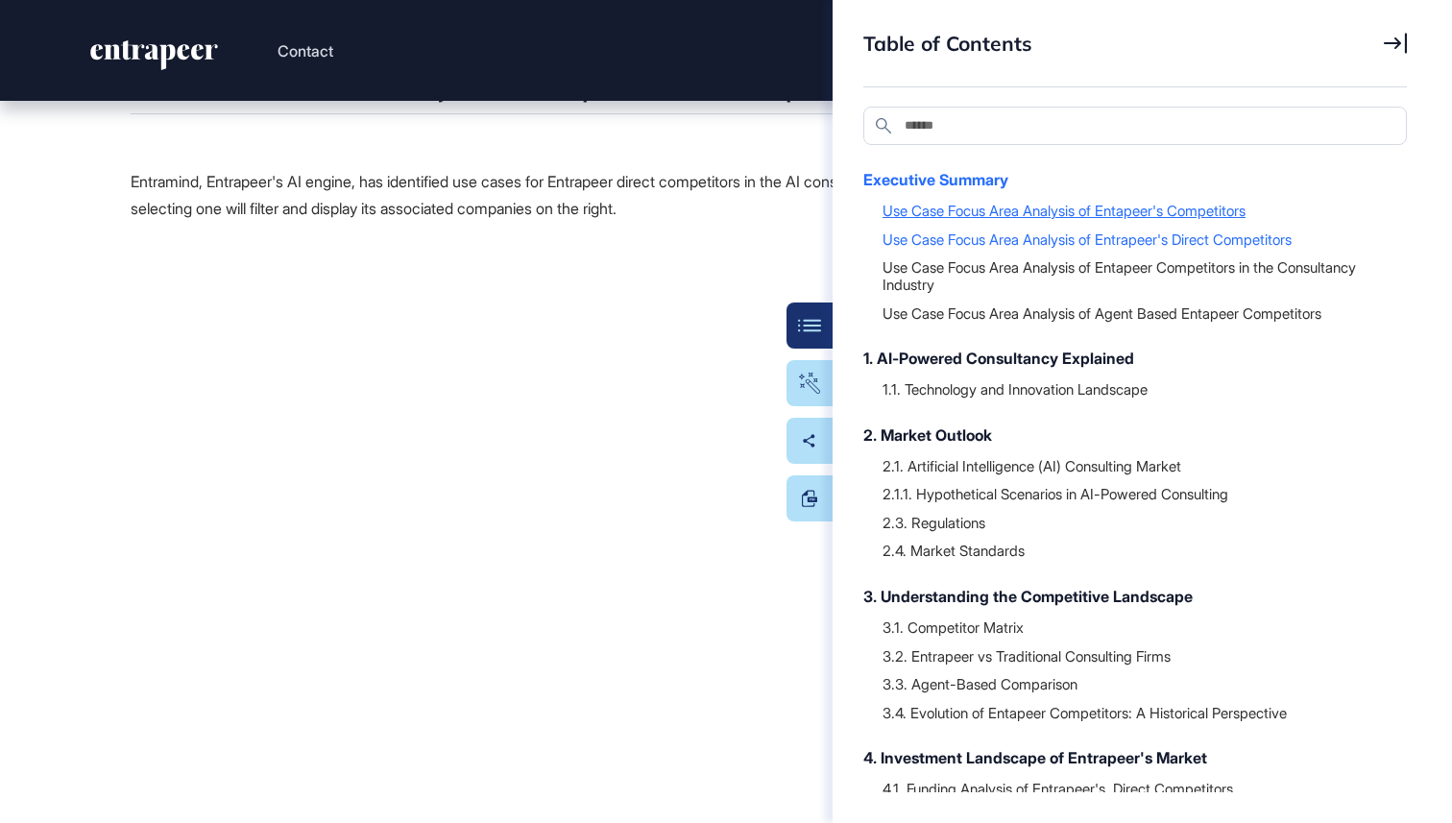
click at [945, 216] on div "Use Case Focus Area Analysis of Entapeer's Competitors" at bounding box center [1135, 210] width 505 height 19
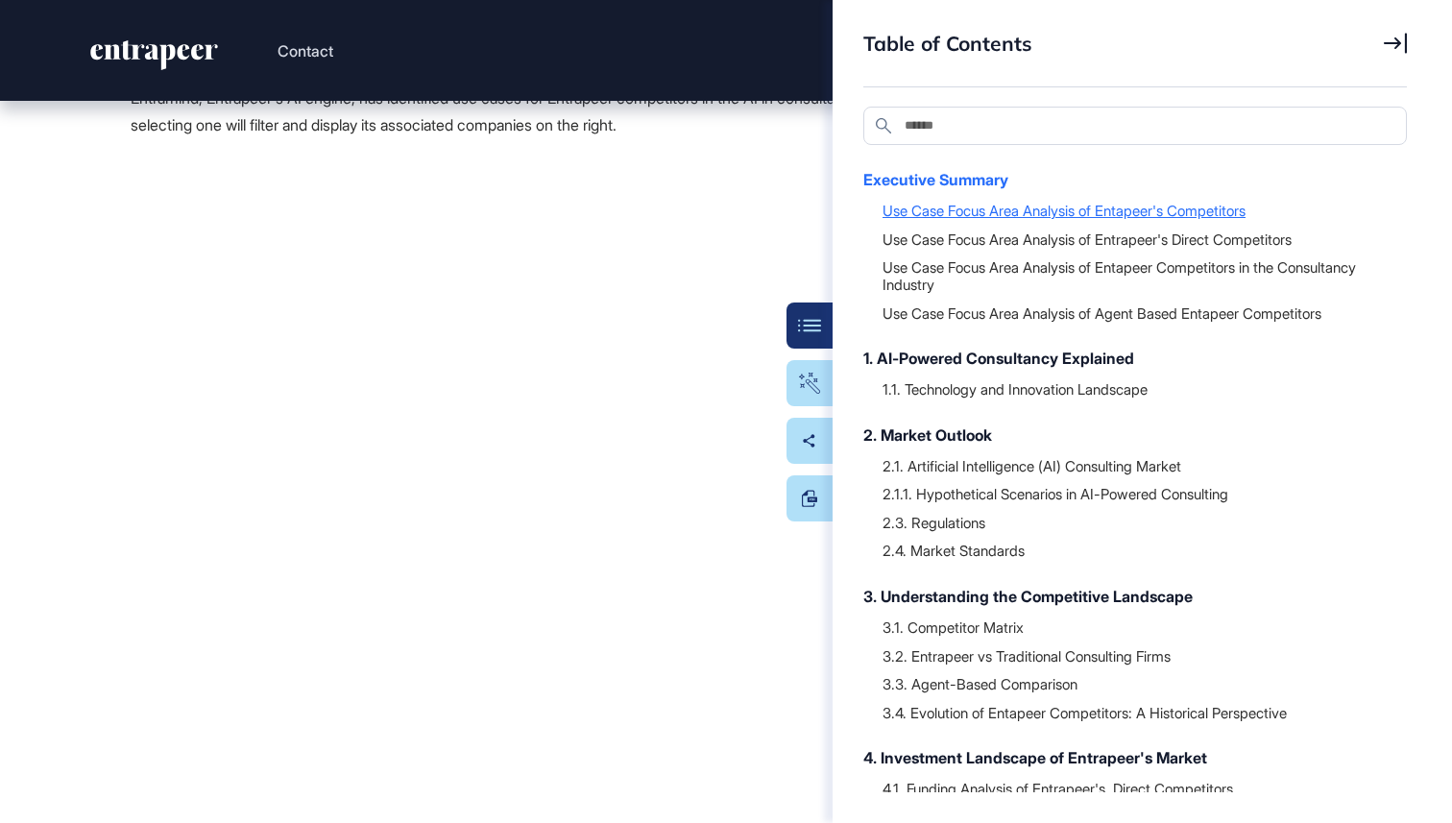
scroll to position [4469, 0]
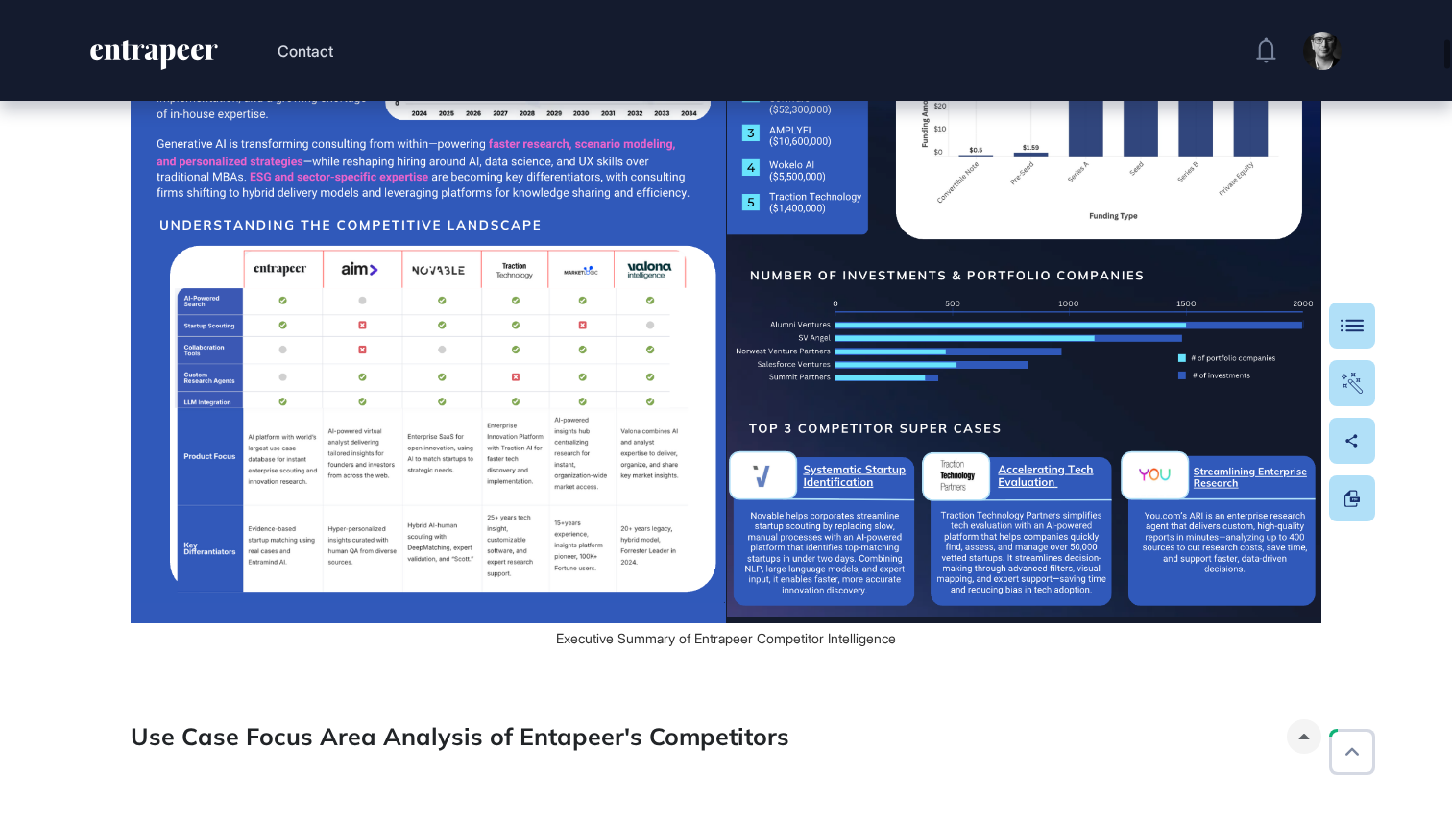
scroll to position [3943, 0]
